Goal: Information Seeking & Learning: Learn about a topic

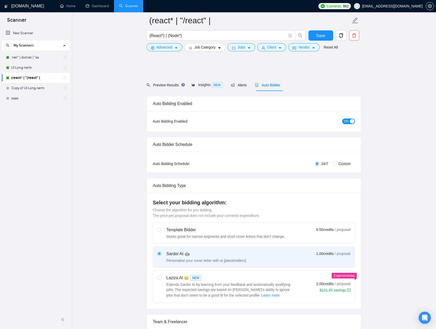
scroll to position [1150, 0]
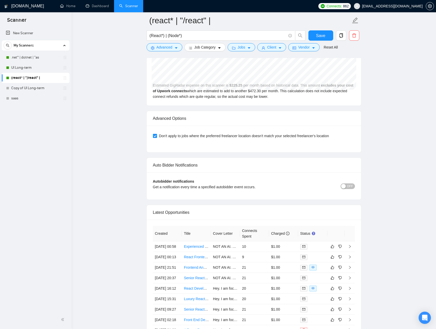
click at [356, 185] on div "Autobidder notifications Get a notification every time a specified autobidder e…" at bounding box center [254, 186] width 214 height 27
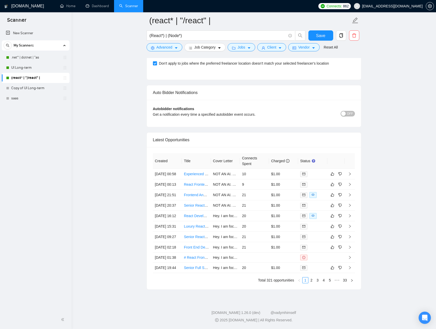
scroll to position [1275, 0]
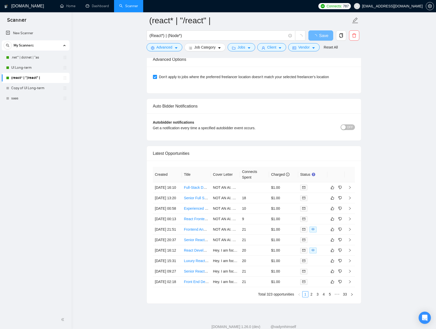
scroll to position [1219, 0]
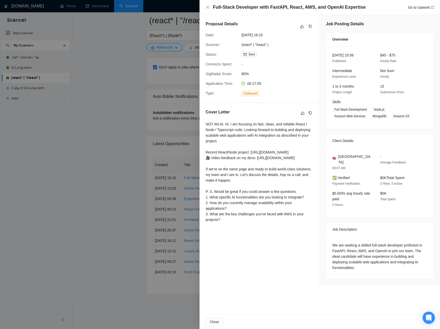
click at [328, 237] on div "We are seeking a skilled full-stack developer proficient in FastAPI, React, AWS…" at bounding box center [379, 258] width 107 height 42
click at [181, 206] on div at bounding box center [220, 164] width 440 height 329
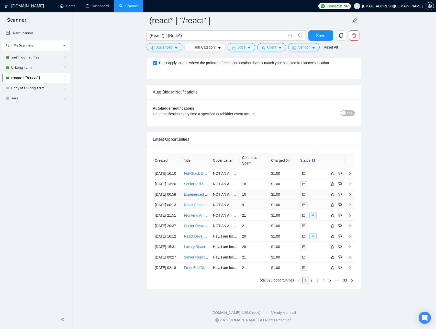
scroll to position [1232, 0]
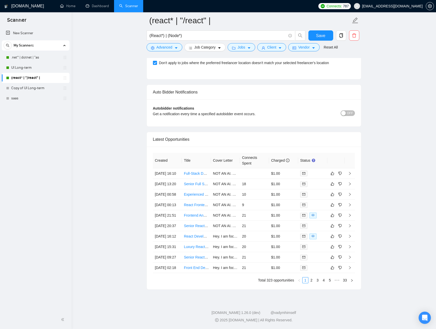
click at [327, 147] on div "Created Title Cover Letter Connects Spent Charged Status 10 Sep, 2025 16:10 Ful…" at bounding box center [254, 218] width 214 height 143
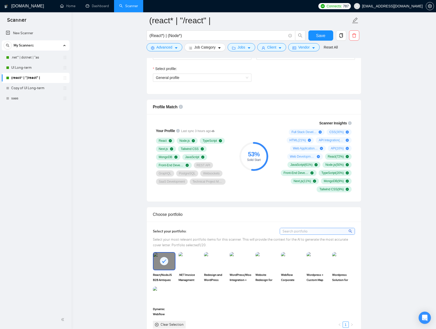
scroll to position [267, 0]
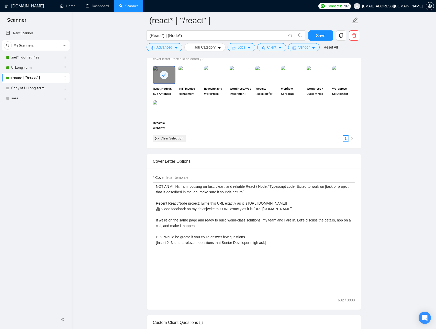
scroll to position [468, 0]
